Goal: Task Accomplishment & Management: Manage account settings

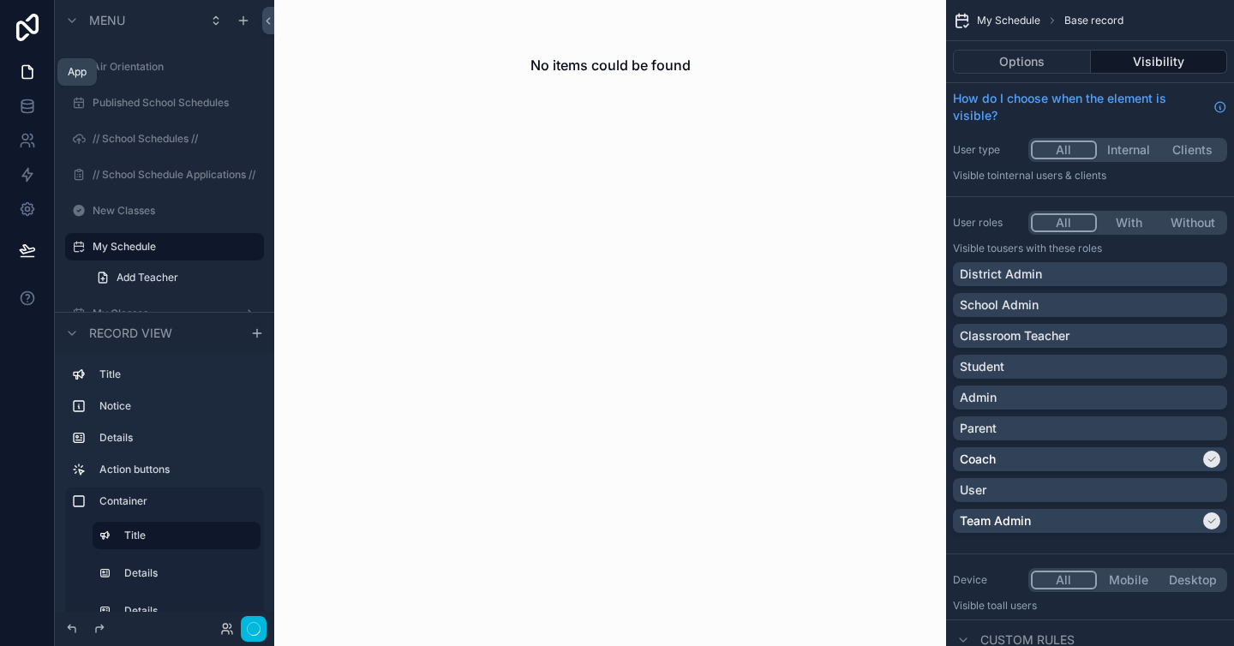
click at [22, 69] on icon at bounding box center [27, 71] width 17 height 17
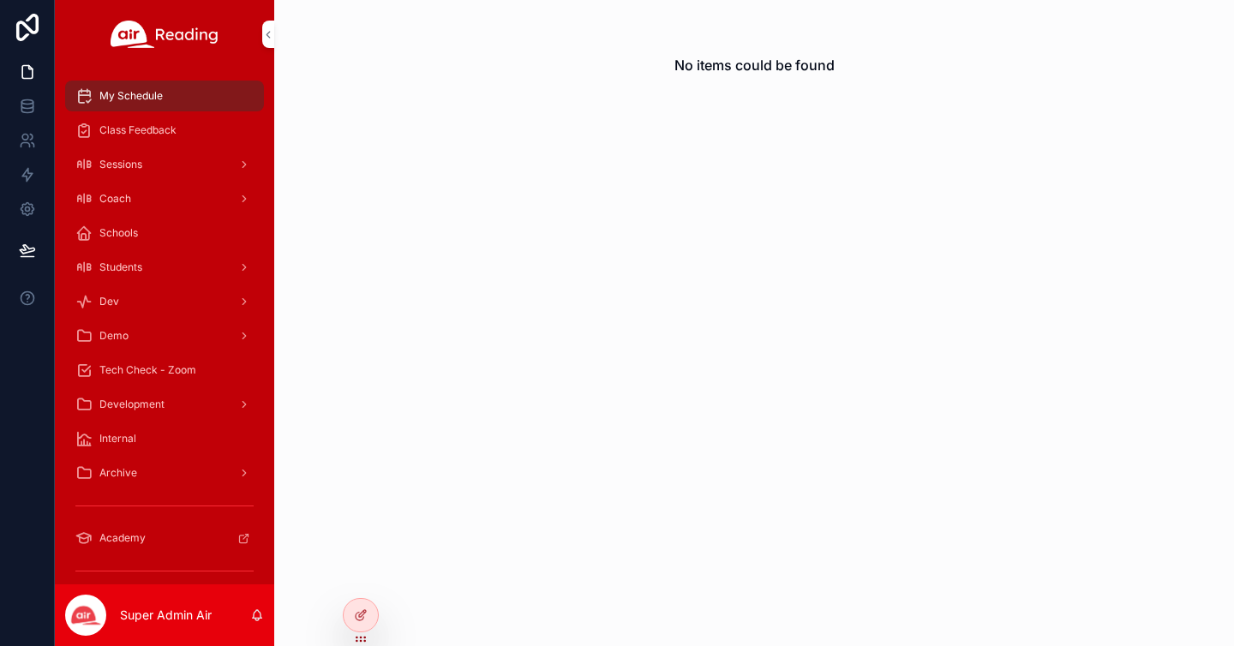
click at [360, 612] on icon at bounding box center [361, 615] width 14 height 14
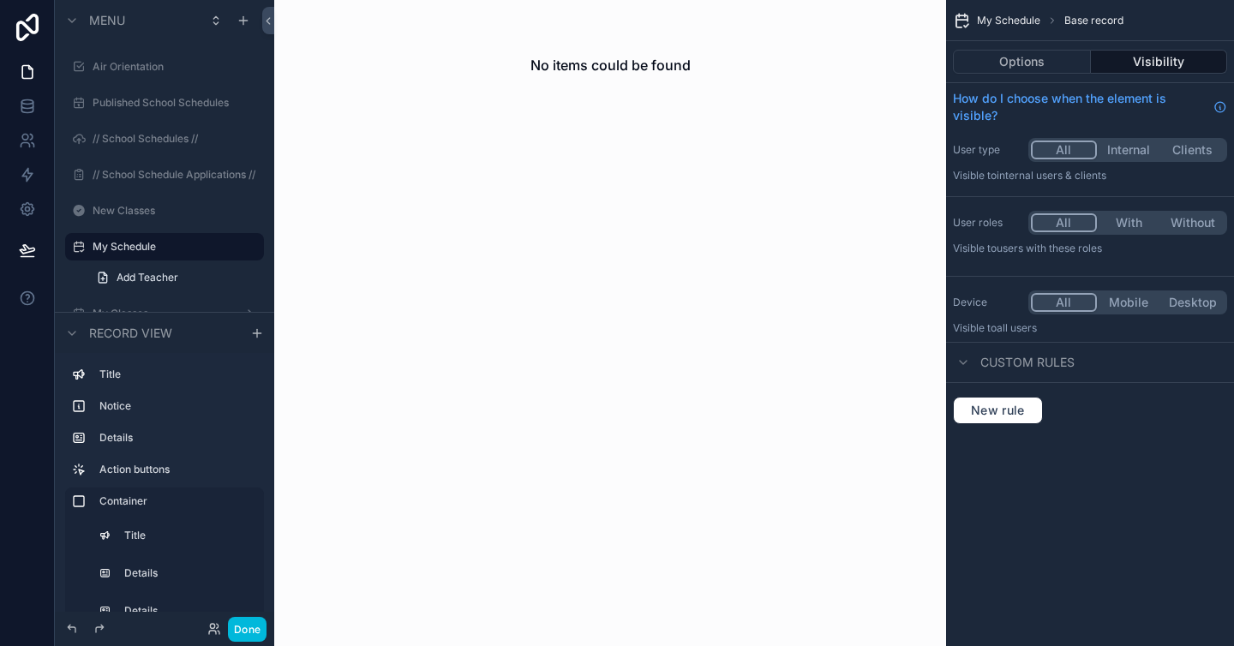
click at [261, 627] on button "Done" at bounding box center [247, 629] width 39 height 25
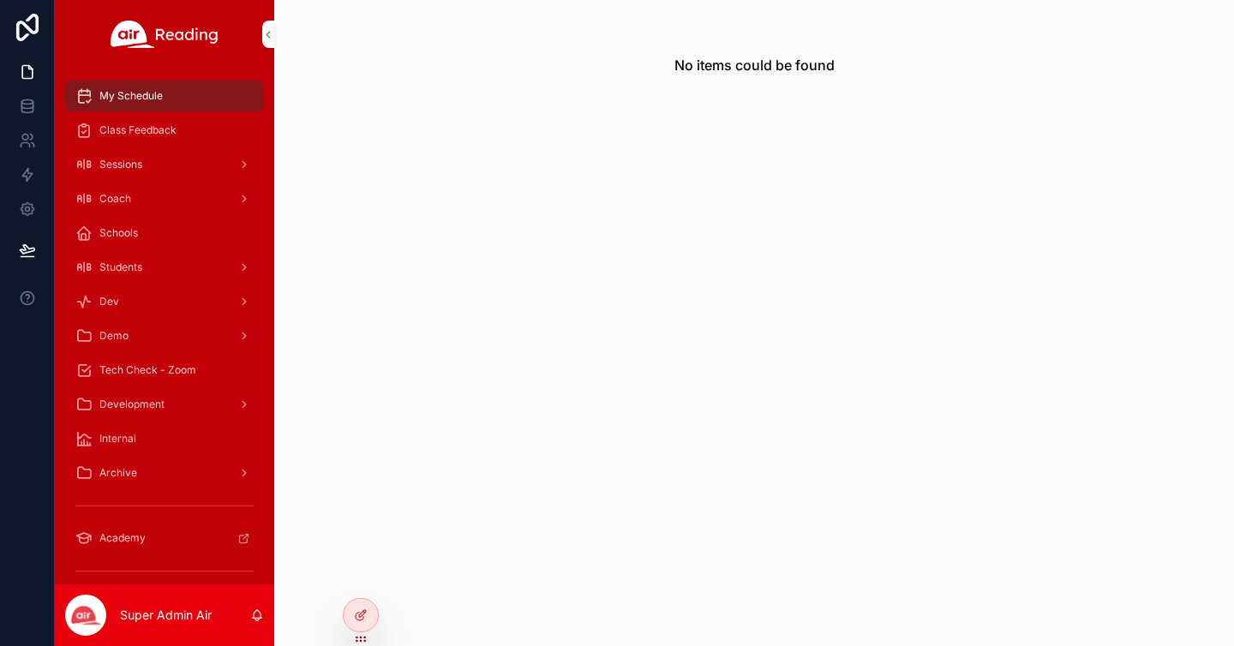
click at [0, 0] on icon at bounding box center [0, 0] width 0 height 0
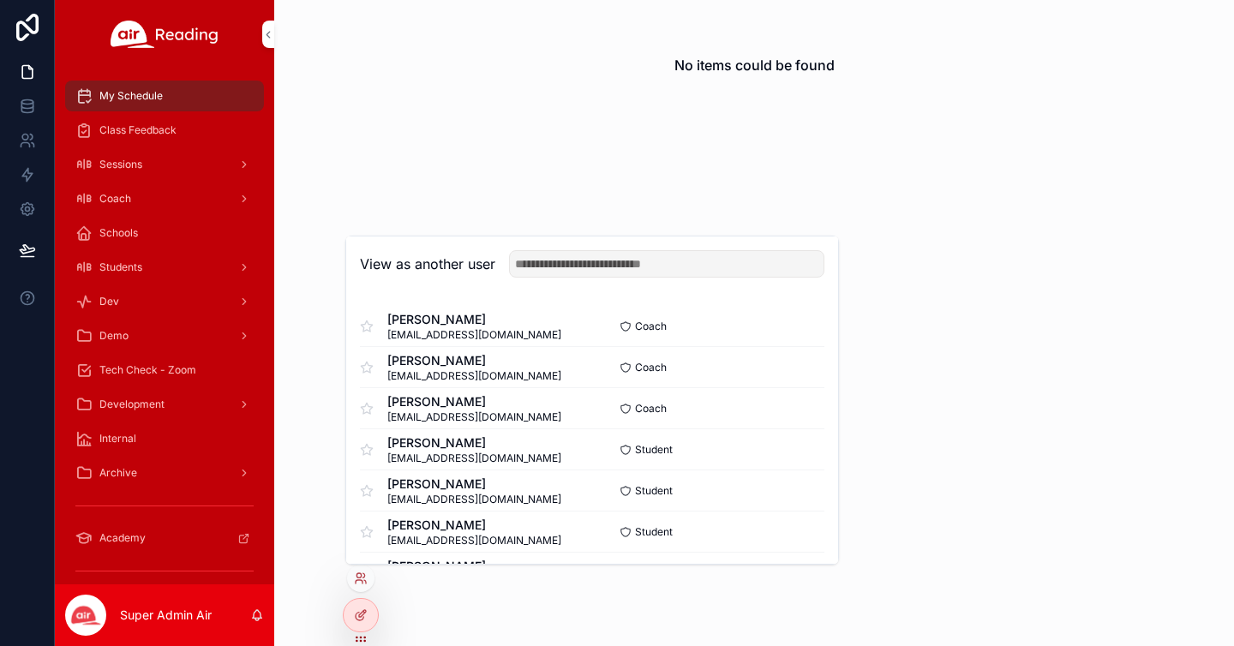
click at [0, 0] on button "Select" at bounding box center [0, 0] width 0 height 0
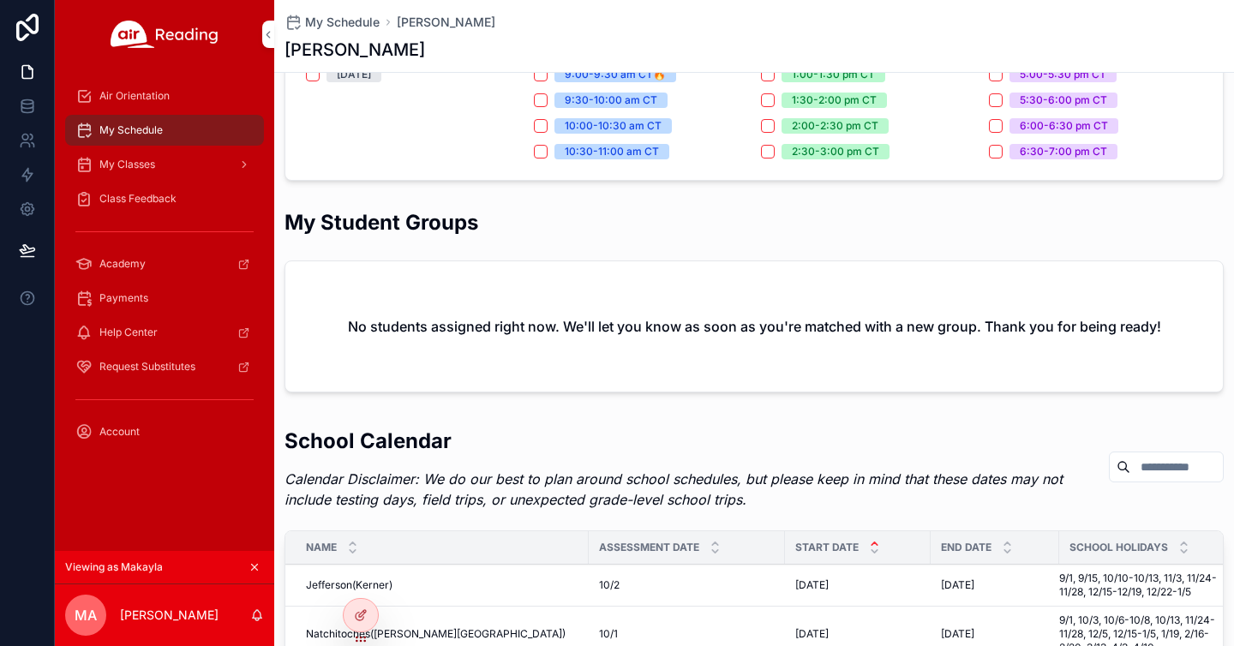
scroll to position [399, 0]
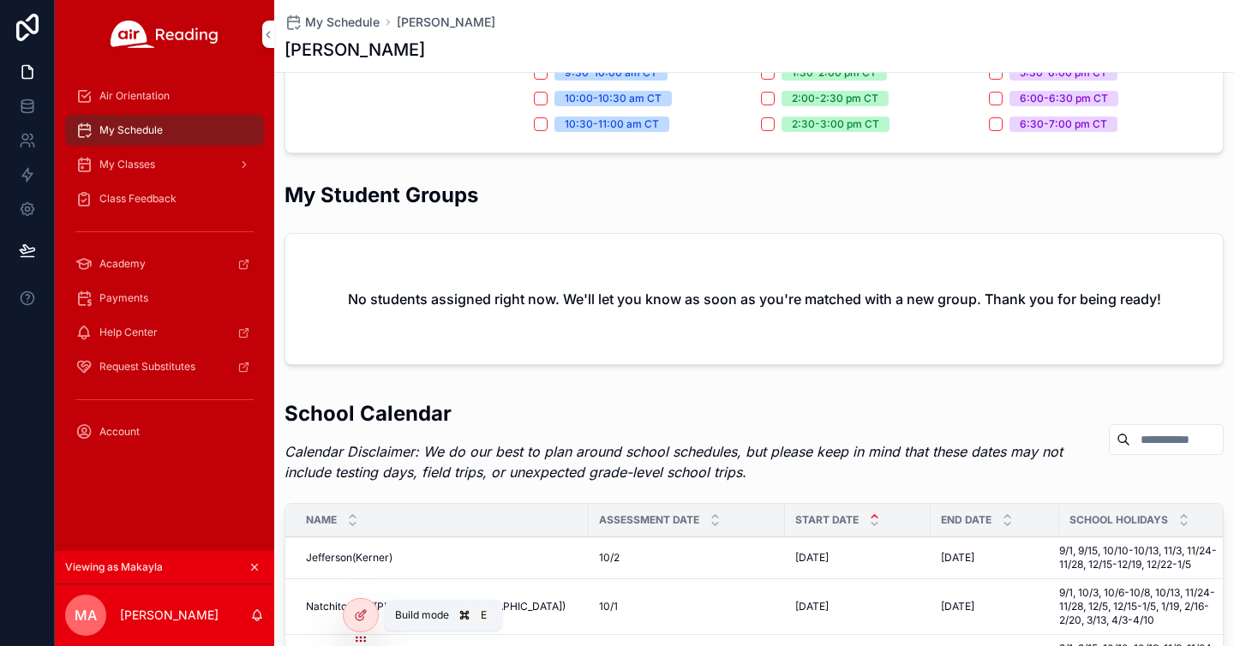
click at [367, 608] on icon at bounding box center [361, 615] width 14 height 14
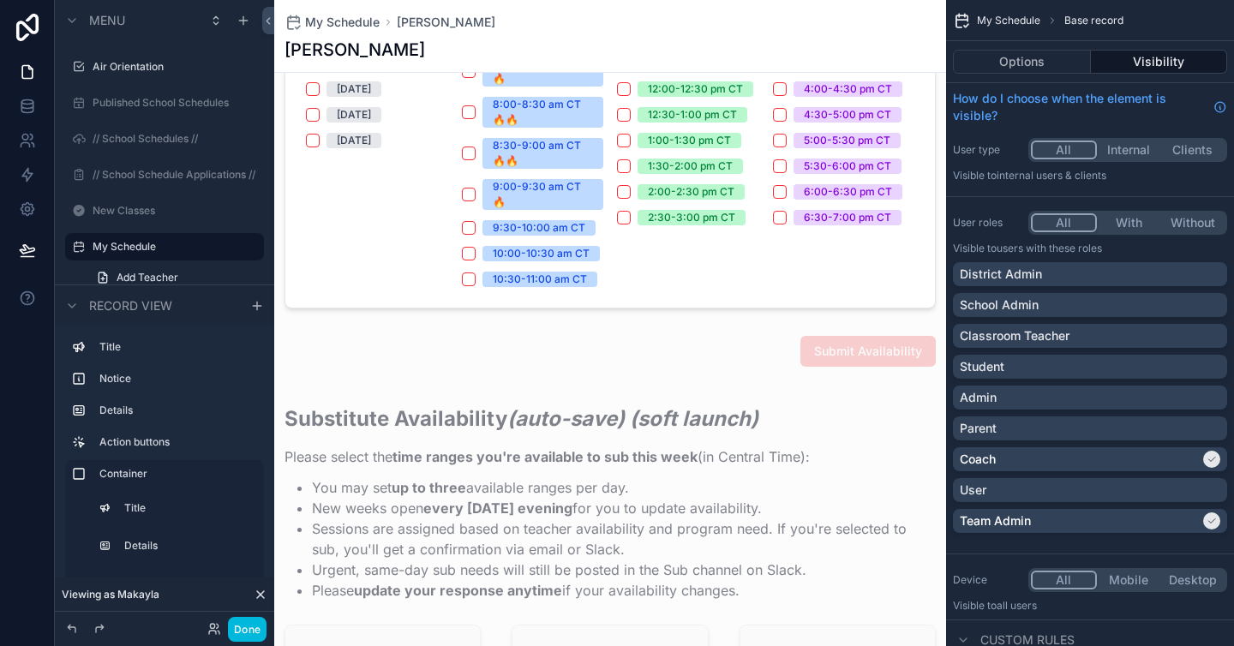
scroll to position [628, 0]
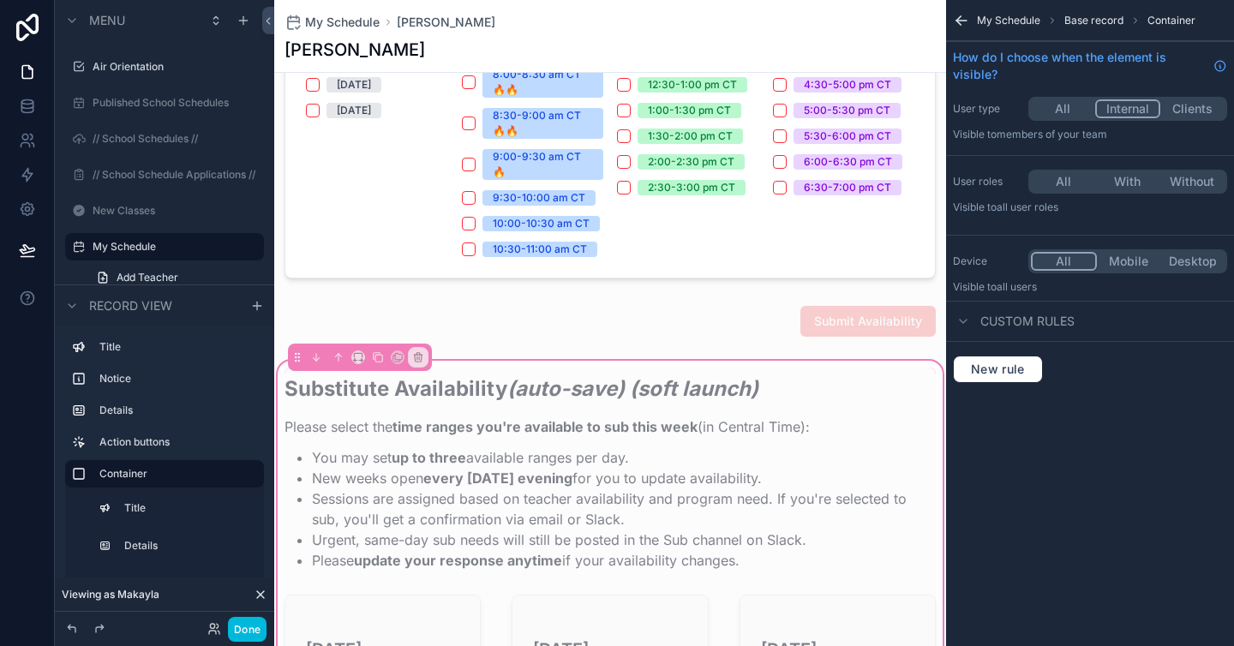
click at [835, 205] on div "scrollable content" at bounding box center [610, 4] width 672 height 564
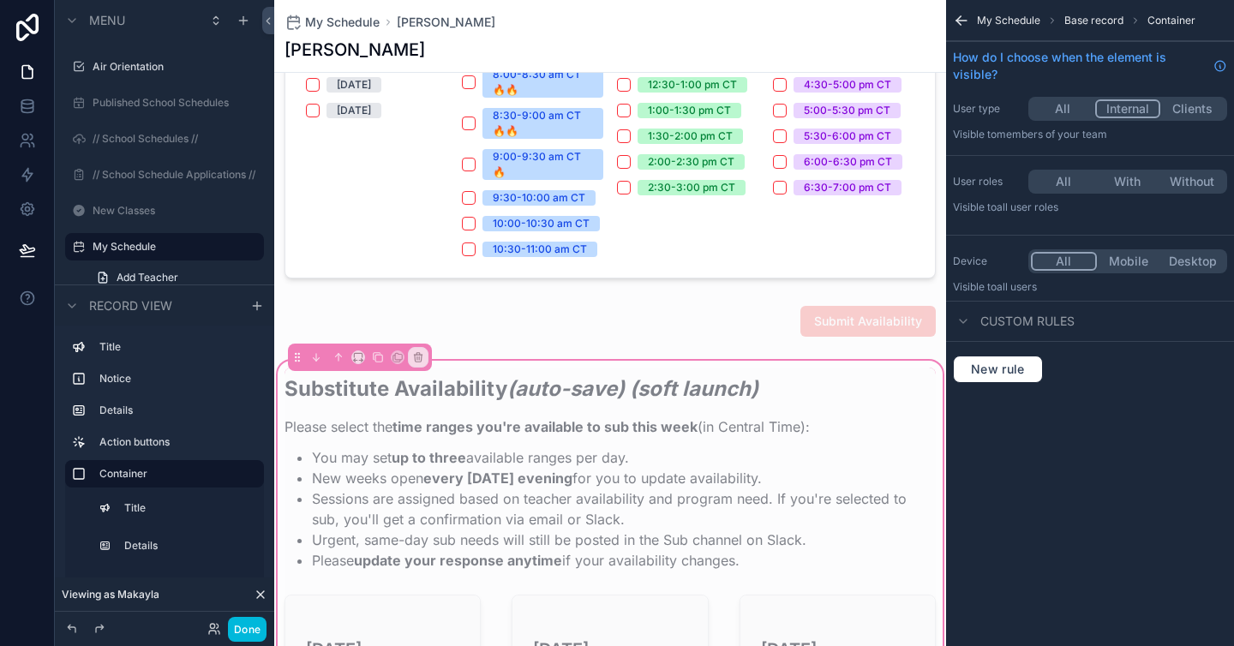
click at [1046, 118] on div "All Internal Clients" at bounding box center [1127, 109] width 199 height 24
click at [1059, 111] on button "All" at bounding box center [1063, 108] width 64 height 19
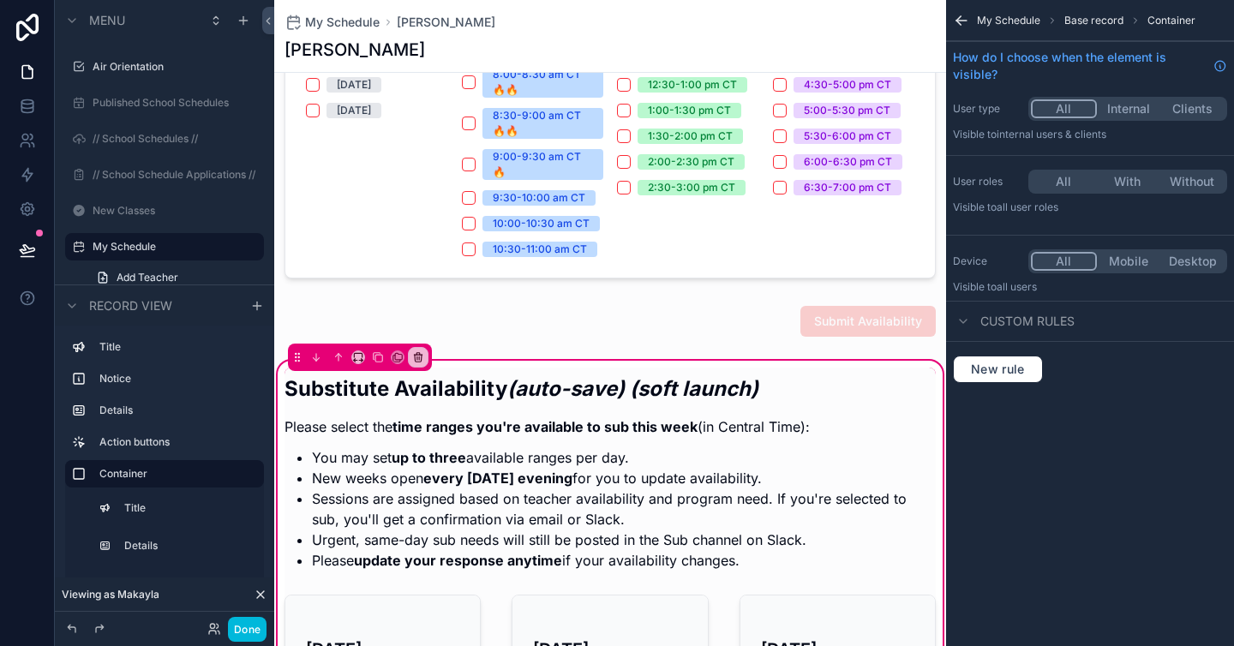
click at [1066, 178] on button "All" at bounding box center [1063, 181] width 64 height 19
click at [1133, 186] on button "With" at bounding box center [1129, 181] width 64 height 19
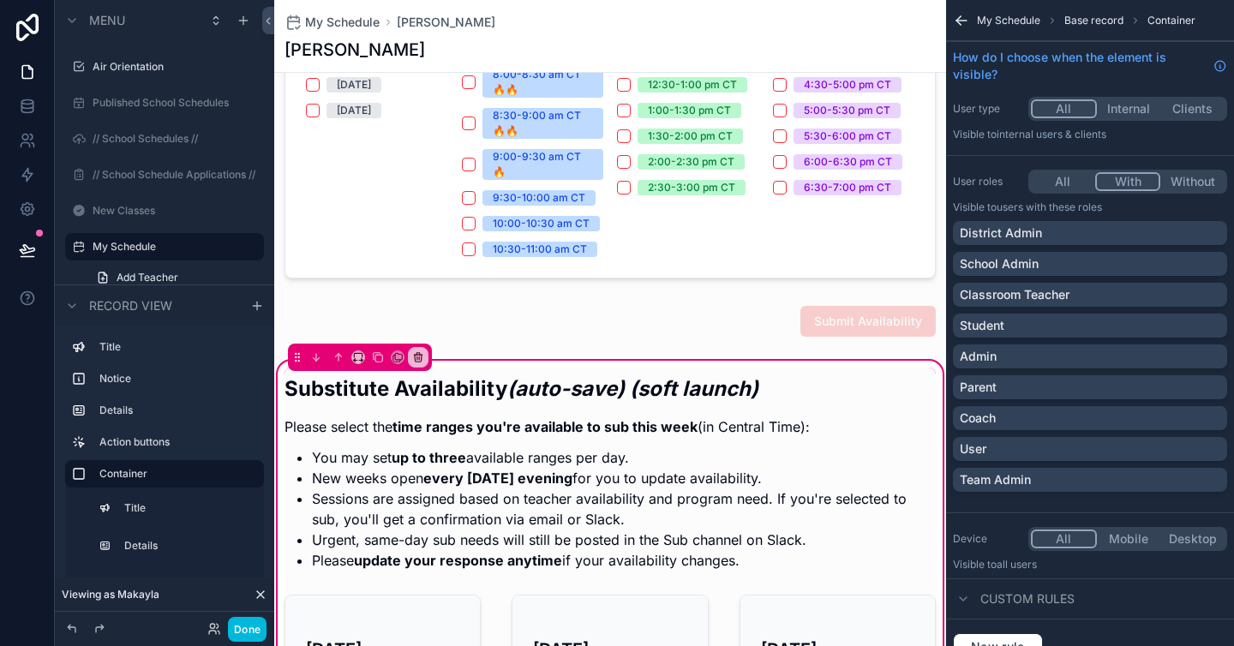
click at [1170, 416] on div "Coach" at bounding box center [1090, 418] width 260 height 17
click at [1182, 470] on div "Team Admin" at bounding box center [1090, 480] width 274 height 24
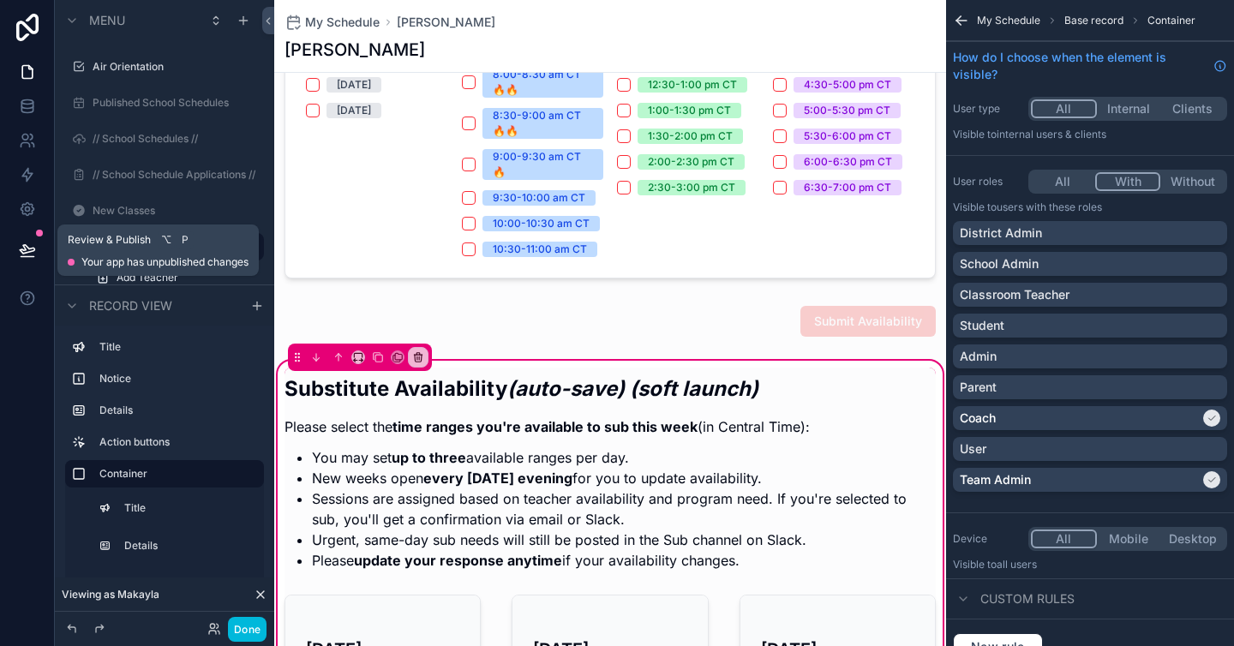
click at [33, 257] on icon at bounding box center [27, 257] width 13 height 0
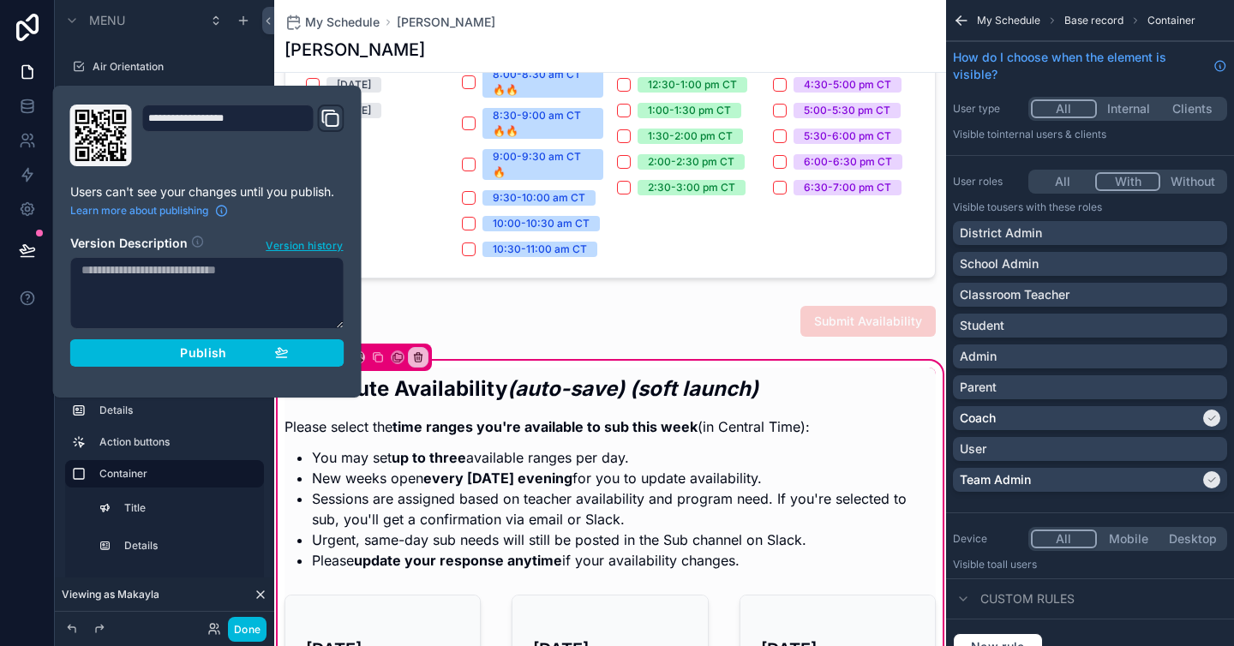
click at [137, 353] on div "Publish" at bounding box center [207, 352] width 163 height 15
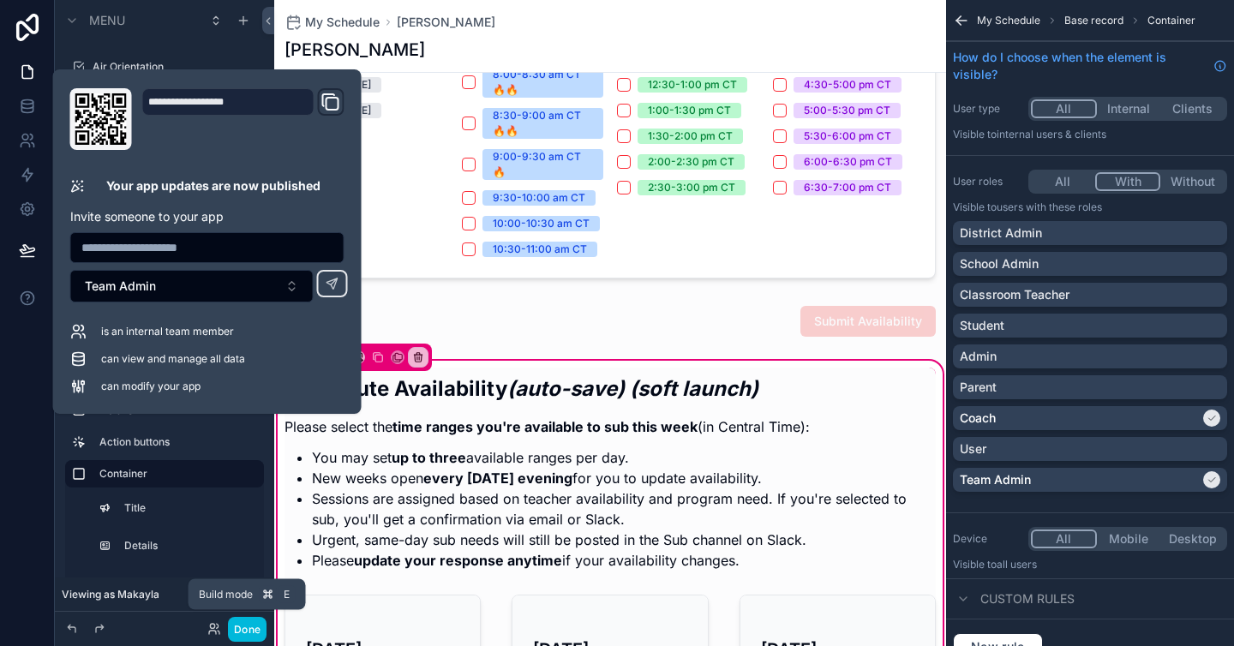
click at [256, 629] on button "Done" at bounding box center [247, 629] width 39 height 25
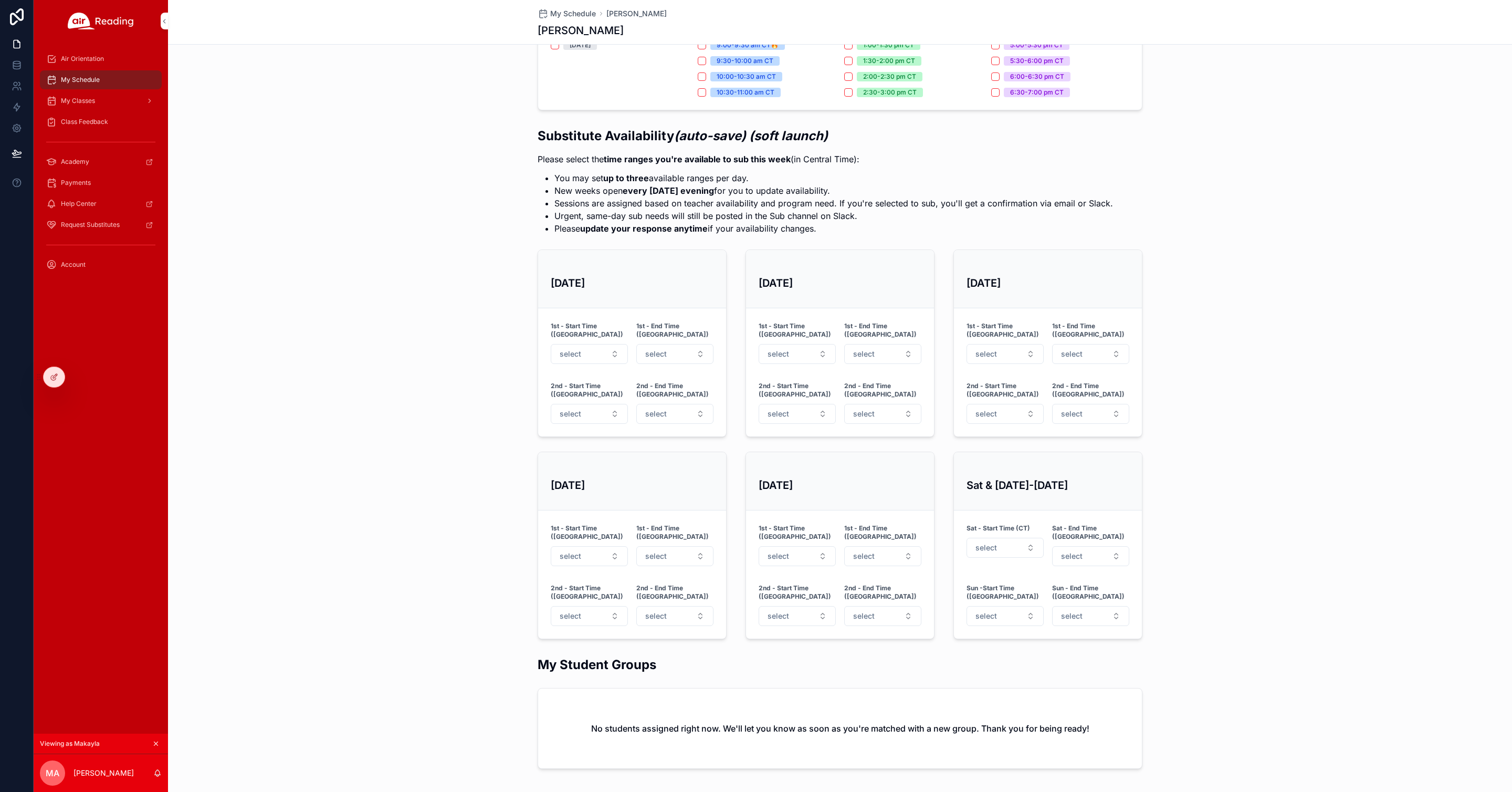
scroll to position [229, 0]
